Goal: Task Accomplishment & Management: Manage account settings

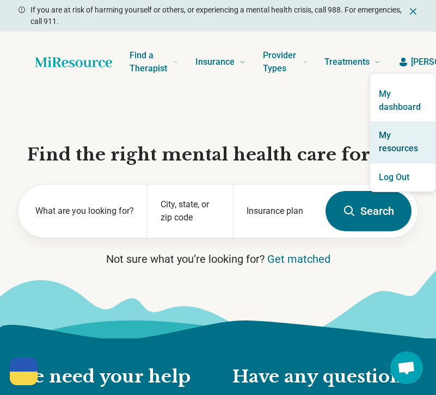
click at [392, 139] on link "My resources" at bounding box center [402, 141] width 65 height 41
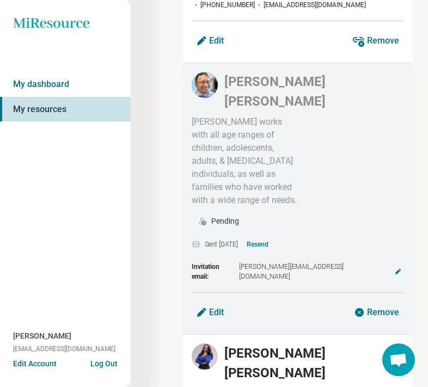
scroll to position [1051, 0]
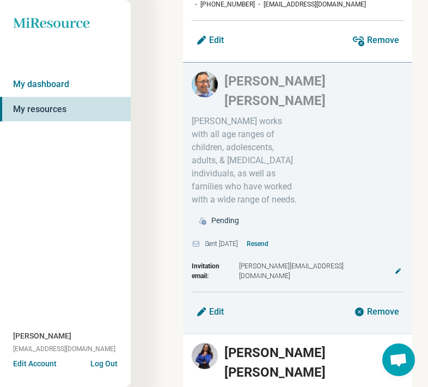
click at [265, 235] on button "Resend" at bounding box center [257, 243] width 31 height 17
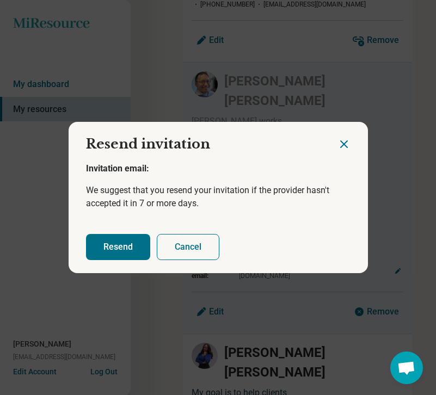
click at [136, 236] on button "Resend" at bounding box center [118, 247] width 64 height 26
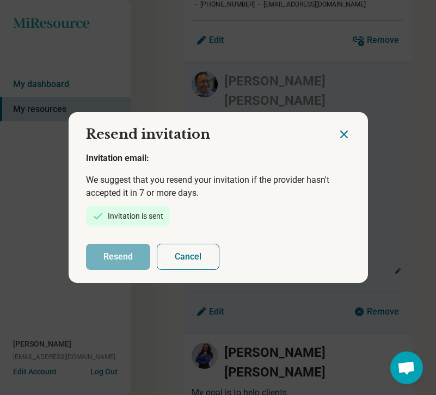
click at [341, 133] on icon "Close dialog" at bounding box center [344, 134] width 7 height 7
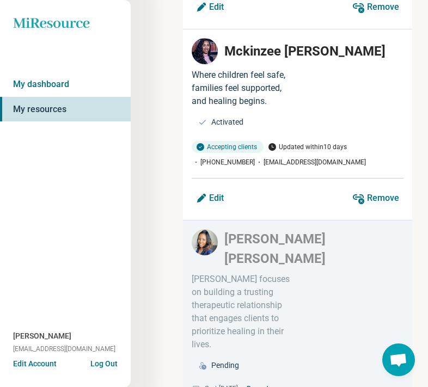
scroll to position [2587, 0]
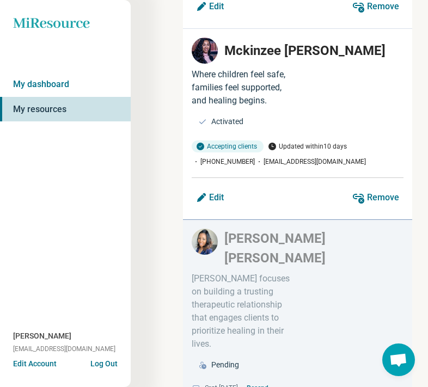
click at [271, 380] on button "Resend" at bounding box center [257, 388] width 31 height 17
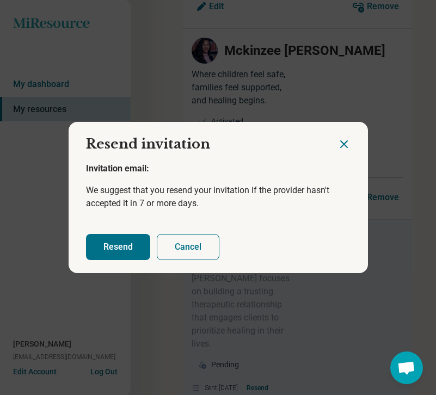
click at [88, 248] on button "Resend" at bounding box center [118, 247] width 64 height 26
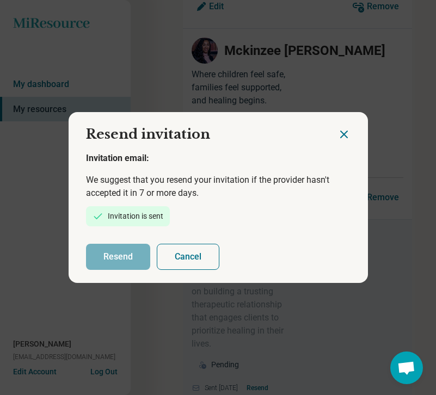
click at [338, 134] on icon "Close dialog" at bounding box center [344, 134] width 13 height 13
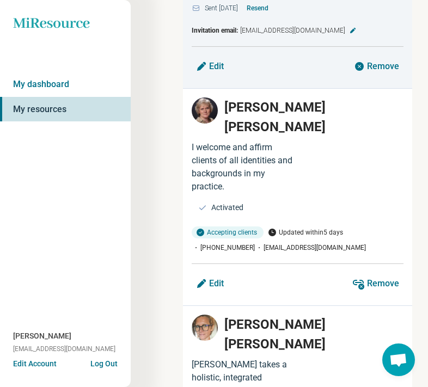
scroll to position [2980, 0]
